Goal: Book appointment/travel/reservation

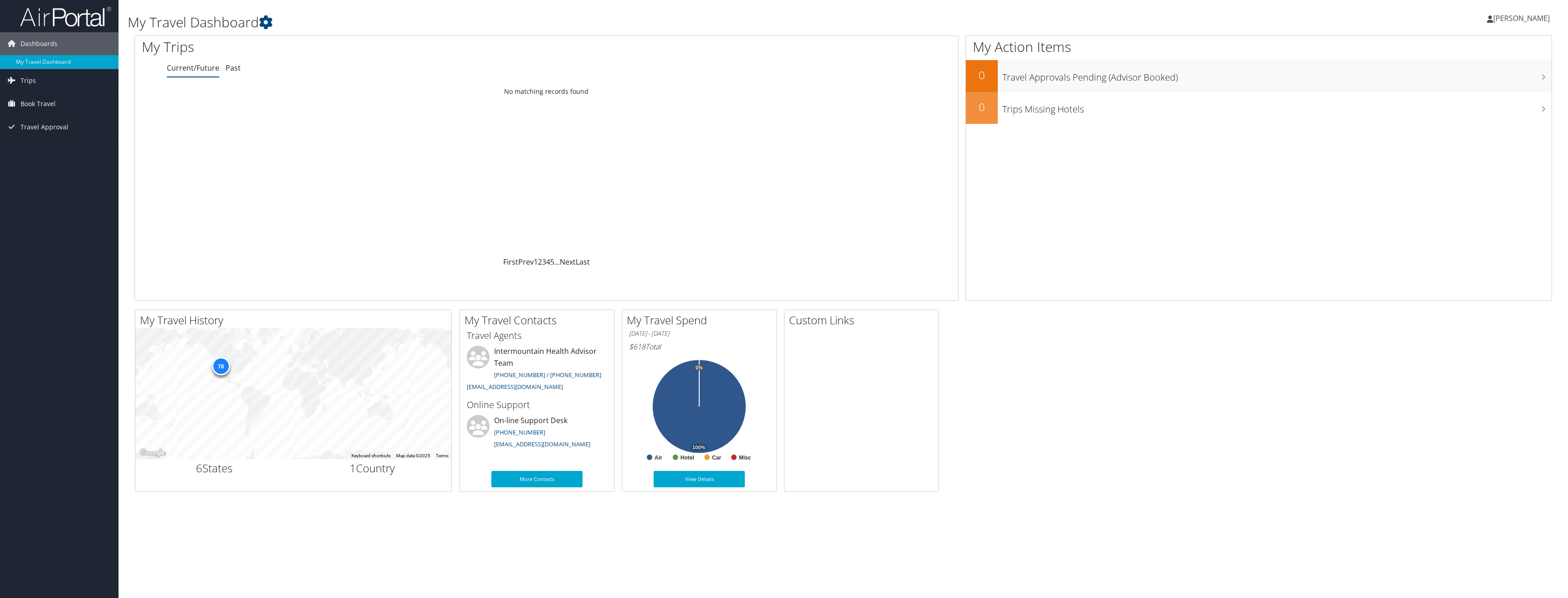
click at [1497, 18] on span "[PERSON_NAME]" at bounding box center [1521, 17] width 56 height 10
click at [1482, 84] on link "View Travel Profile" at bounding box center [1499, 81] width 102 height 15
click at [33, 97] on span "Book Travel" at bounding box center [38, 104] width 35 height 23
click at [24, 77] on span "Trips" at bounding box center [28, 81] width 15 height 23
click at [65, 190] on link "Book/Manage Online Trips" at bounding box center [59, 190] width 119 height 14
